Goal: Answer question/provide support: Answer question/provide support

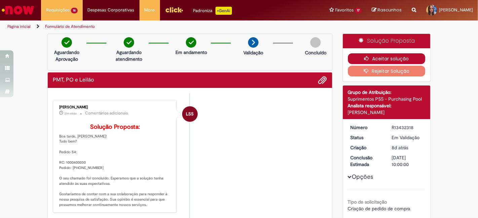
click at [367, 53] on button "Aceitar solução" at bounding box center [387, 58] width 78 height 11
click at [404, 55] on button "Aceitar solução" at bounding box center [387, 58] width 78 height 11
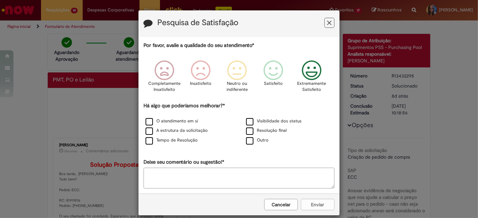
click at [315, 73] on icon "Feedback" at bounding box center [311, 70] width 25 height 20
click at [183, 122] on label "O atendimento em si" at bounding box center [171, 121] width 52 height 6
click at [317, 204] on button "Enviar" at bounding box center [318, 204] width 34 height 11
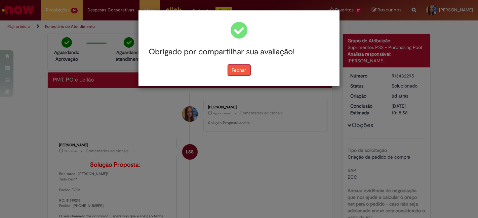
click at [239, 72] on button "Fechar" at bounding box center [238, 70] width 23 height 11
